Goal: Transaction & Acquisition: Purchase product/service

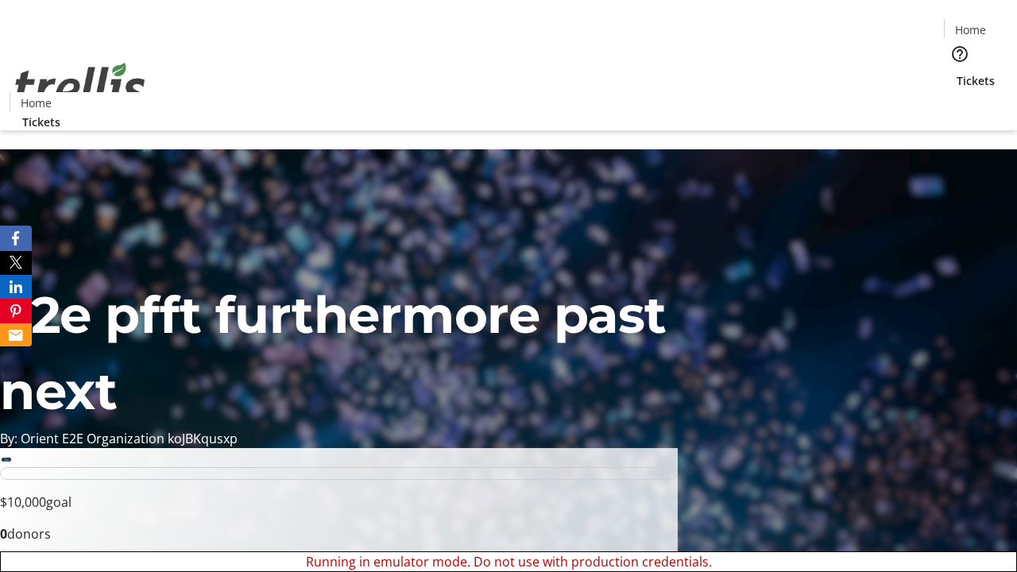
click at [957, 72] on span "Tickets" at bounding box center [976, 80] width 38 height 17
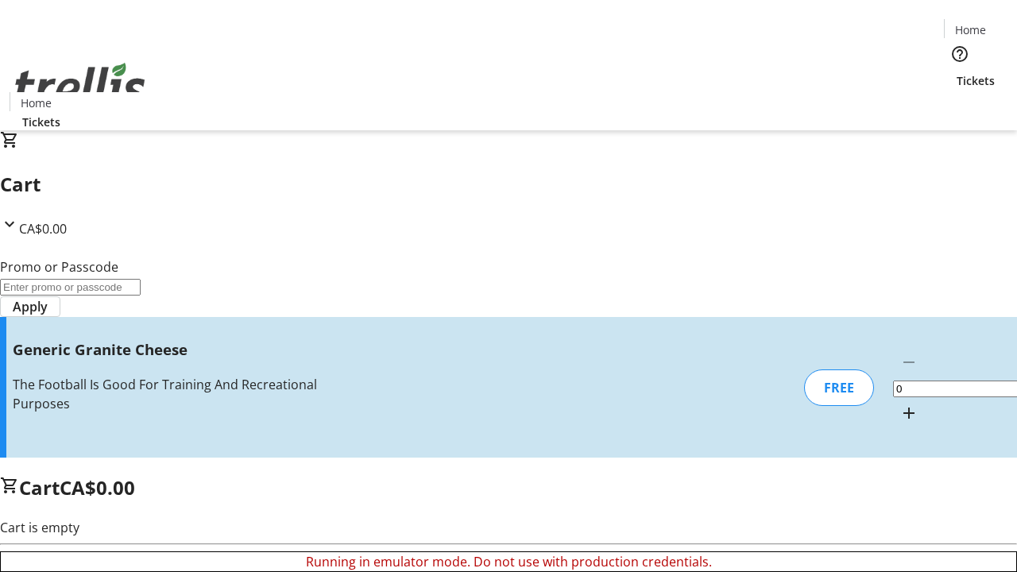
click at [900, 404] on mat-icon "Increment by one" at bounding box center [909, 413] width 19 height 19
type input "1"
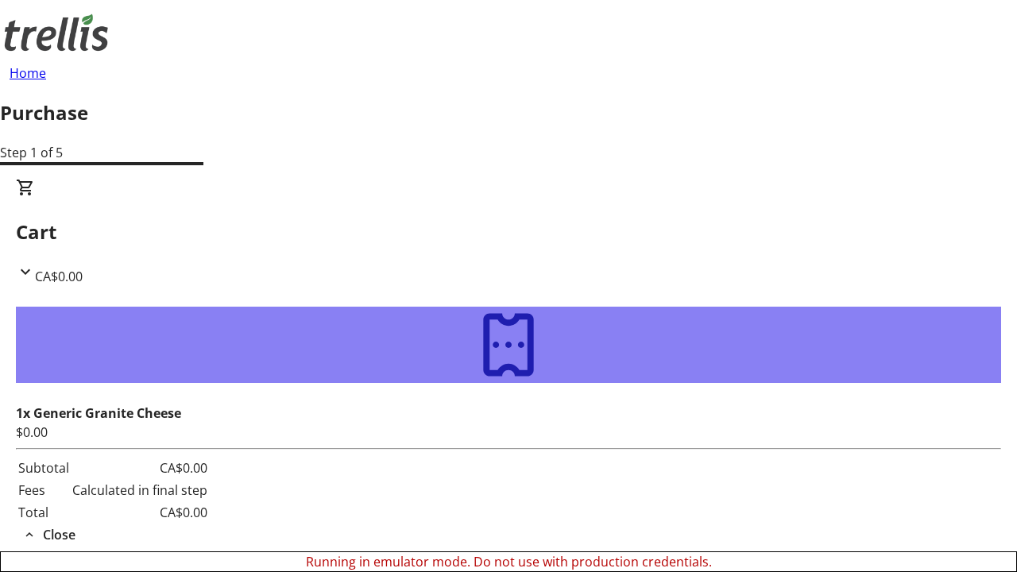
type input "[EMAIL_ADDRESS][DOMAIN_NAME]"
type input "Sierra"
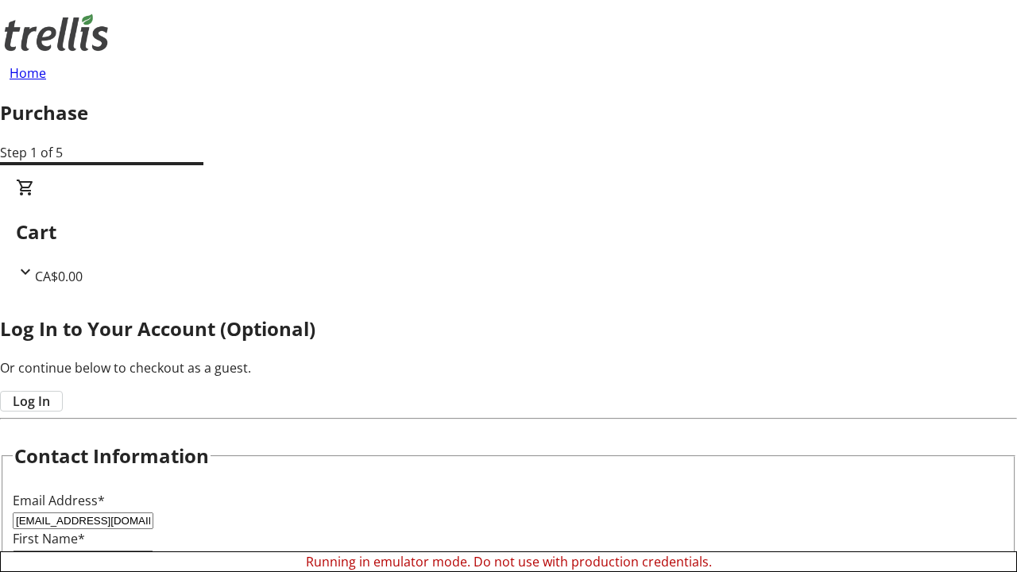
type input "[PERSON_NAME]"
